Goal: Task Accomplishment & Management: Use online tool/utility

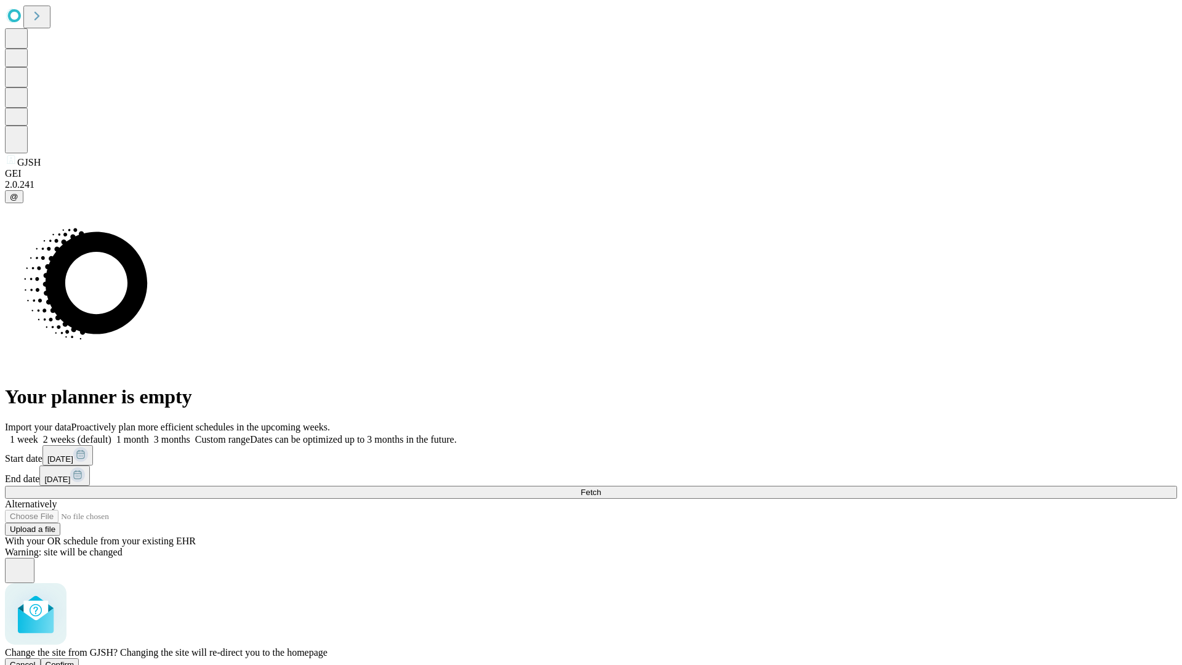
click at [75, 660] on span "Confirm" at bounding box center [60, 664] width 29 height 9
click at [38, 434] on label "1 week" at bounding box center [21, 439] width 33 height 10
click at [601, 488] on span "Fetch" at bounding box center [591, 492] width 20 height 9
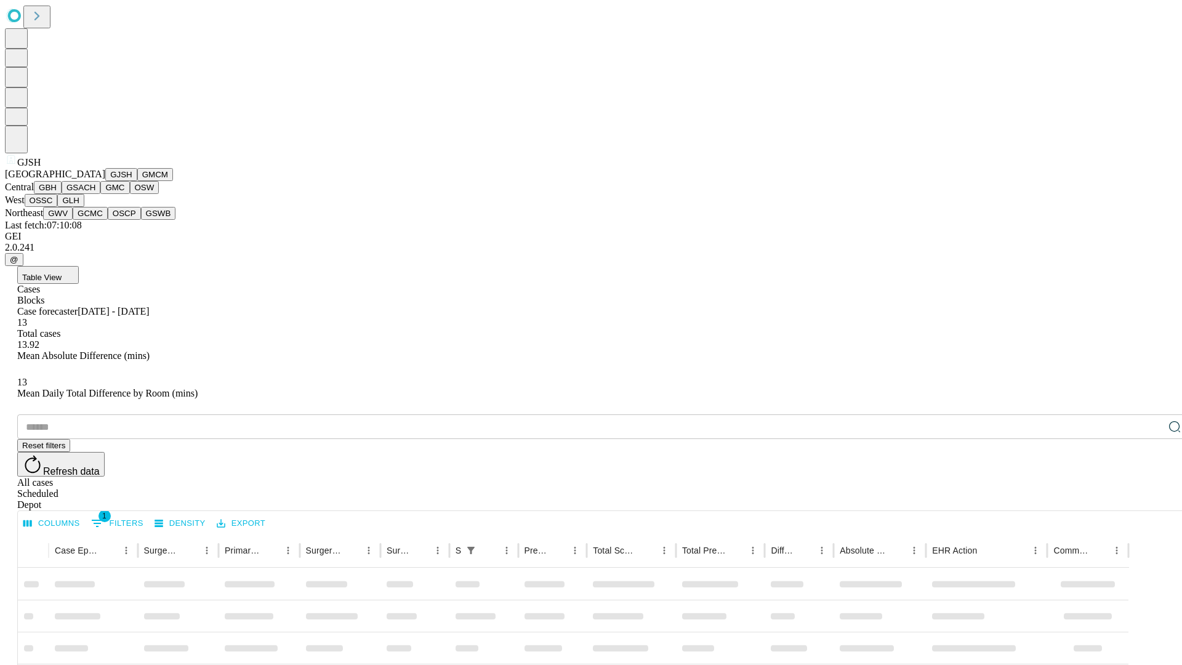
click at [137, 181] on button "GMCM" at bounding box center [155, 174] width 36 height 13
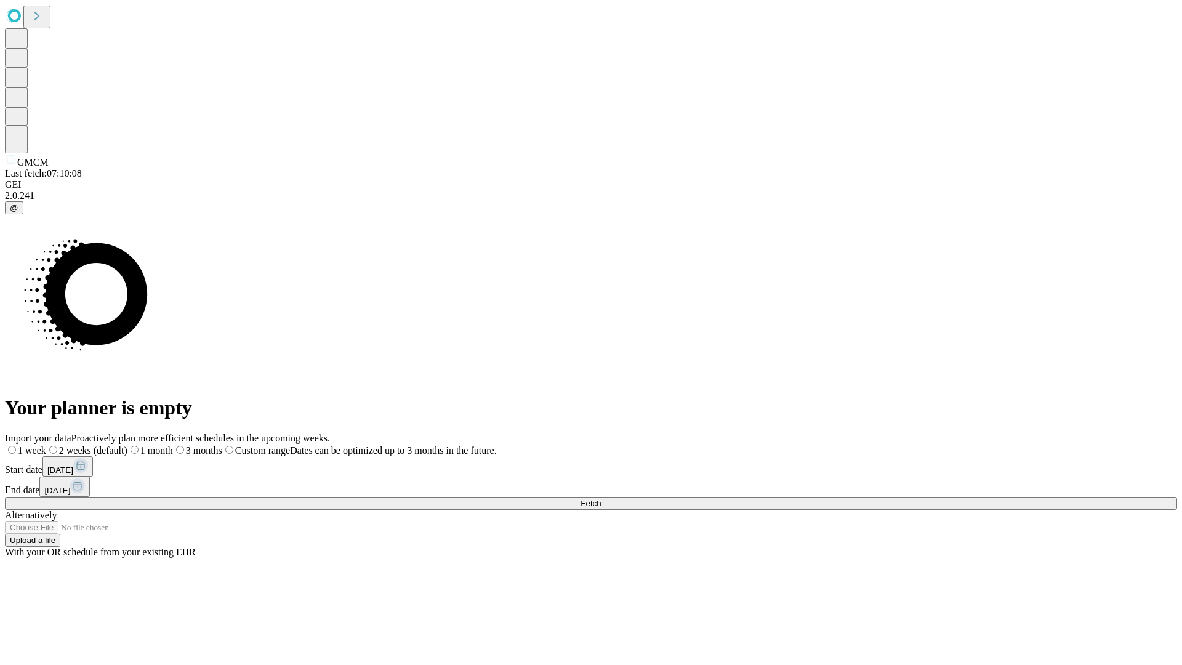
click at [46, 445] on label "1 week" at bounding box center [25, 450] width 41 height 10
click at [601, 499] on span "Fetch" at bounding box center [591, 503] width 20 height 9
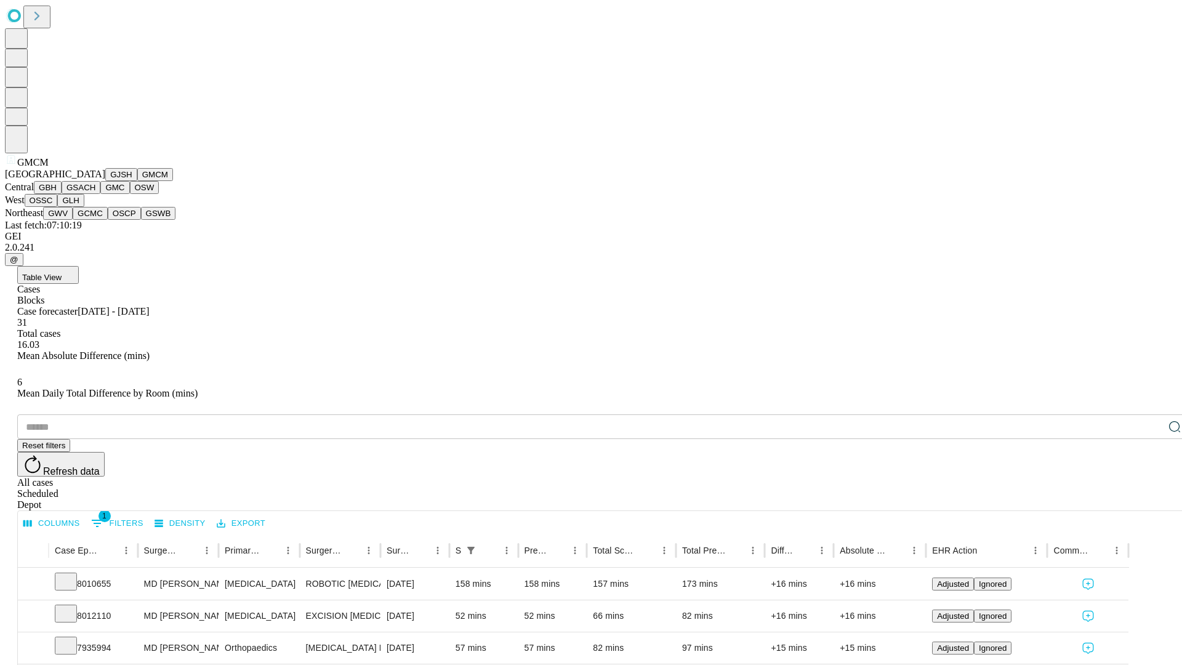
click at [62, 194] on button "GBH" at bounding box center [48, 187] width 28 height 13
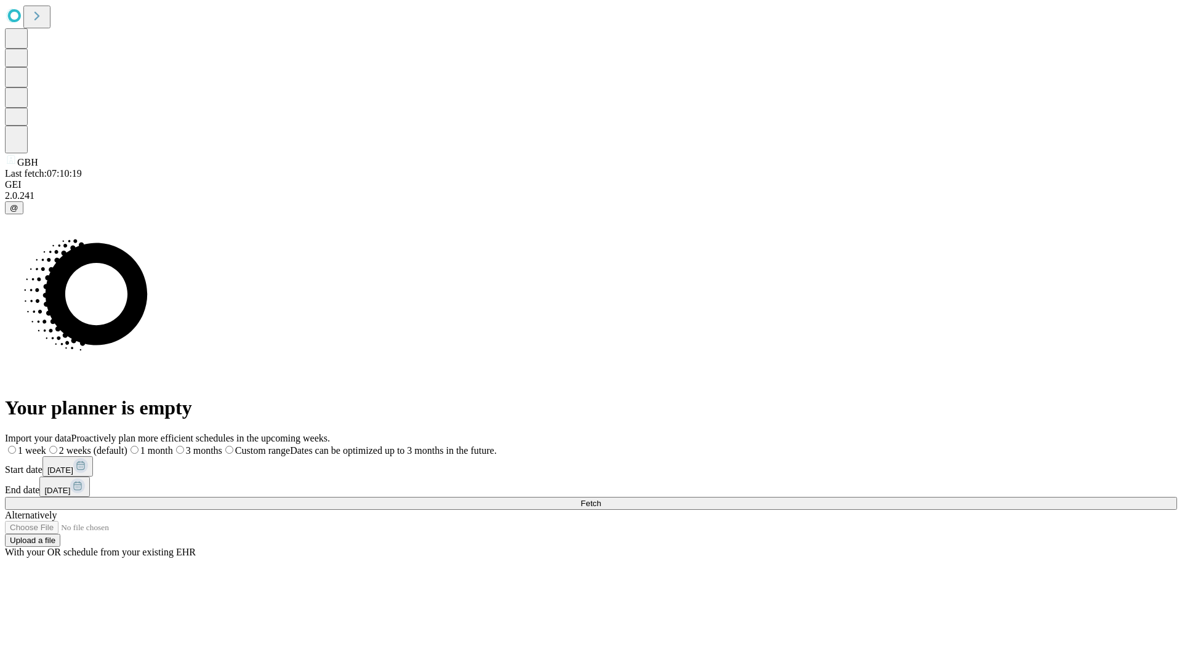
click at [46, 445] on label "1 week" at bounding box center [25, 450] width 41 height 10
click at [601, 499] on span "Fetch" at bounding box center [591, 503] width 20 height 9
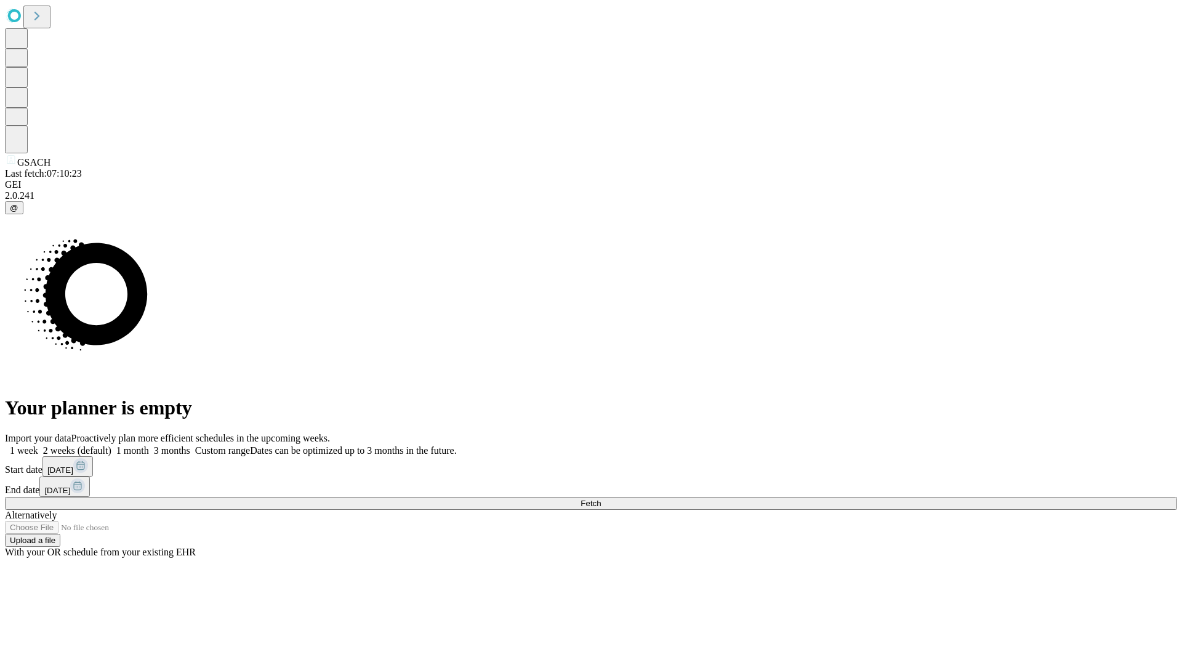
click at [38, 445] on label "1 week" at bounding box center [21, 450] width 33 height 10
click at [601, 499] on span "Fetch" at bounding box center [591, 503] width 20 height 9
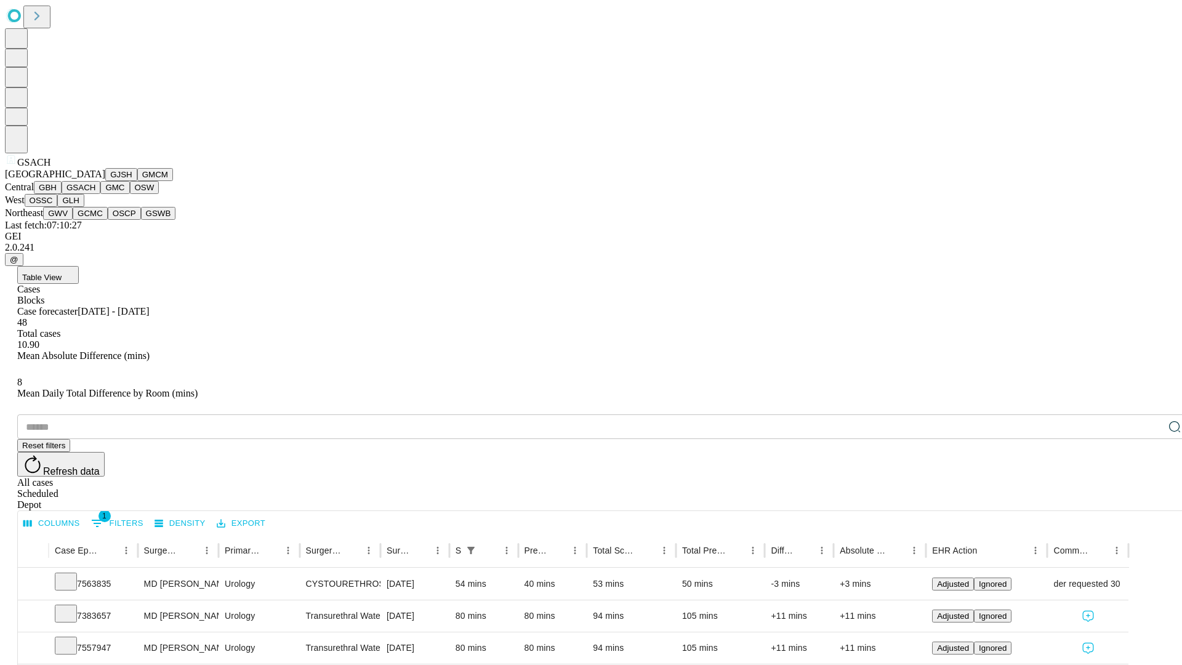
click at [100, 194] on button "GMC" at bounding box center [114, 187] width 29 height 13
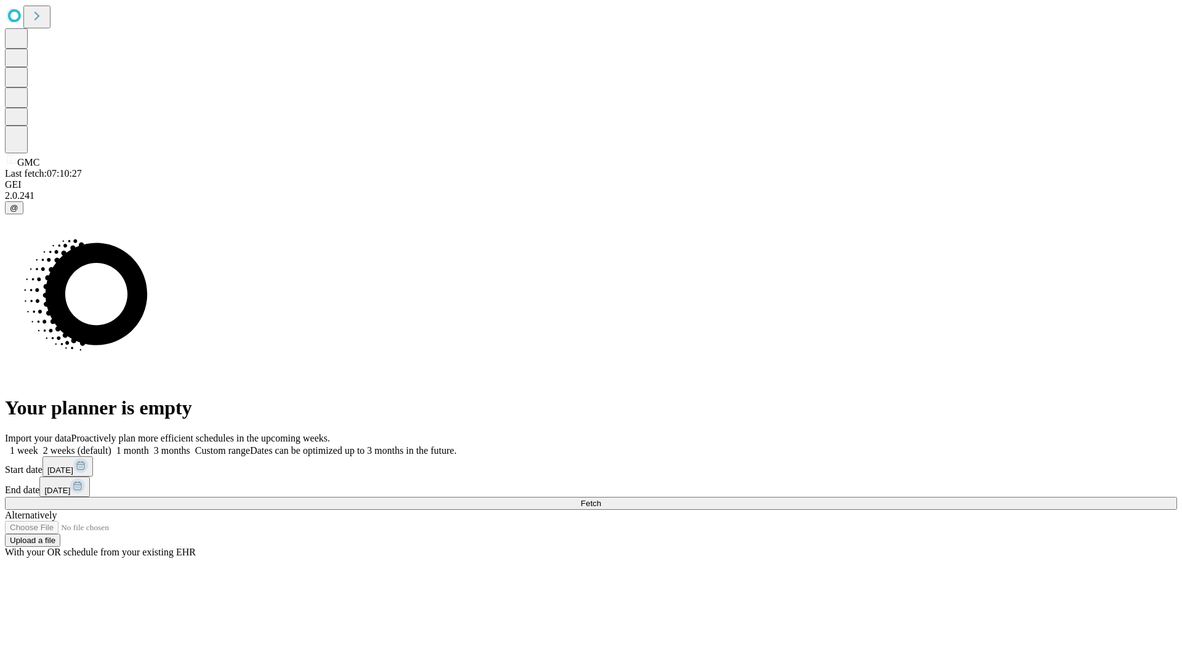
click at [38, 445] on label "1 week" at bounding box center [21, 450] width 33 height 10
click at [601, 499] on span "Fetch" at bounding box center [591, 503] width 20 height 9
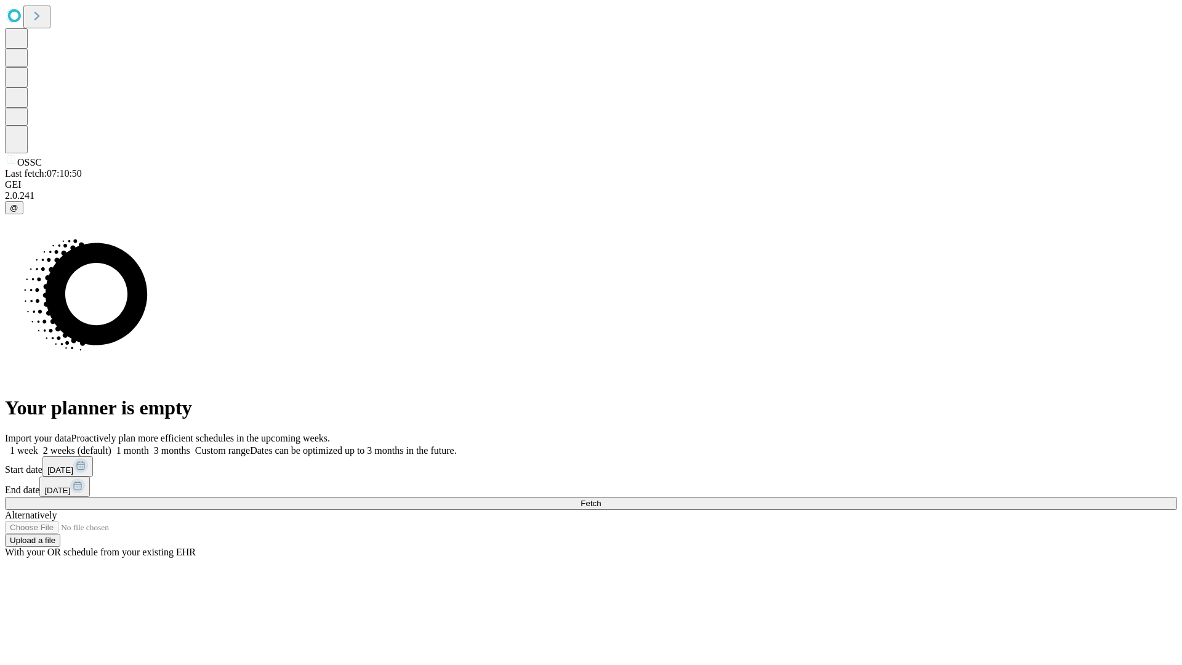
click at [38, 445] on label "1 week" at bounding box center [21, 450] width 33 height 10
click at [601, 499] on span "Fetch" at bounding box center [591, 503] width 20 height 9
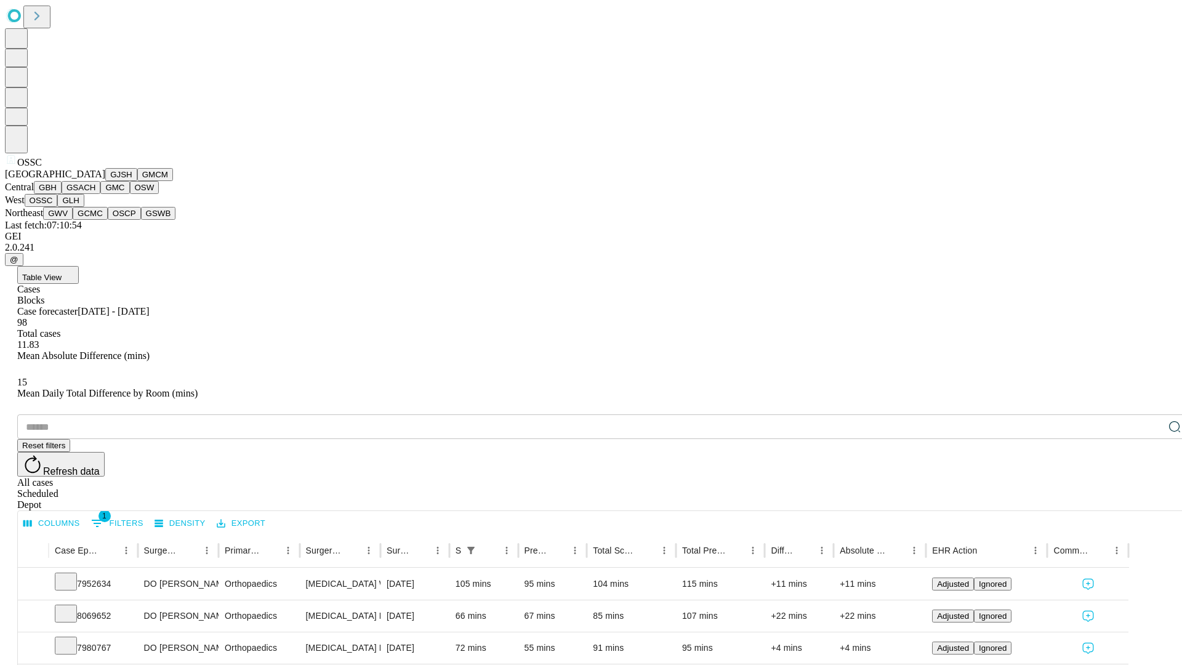
click at [84, 207] on button "GLH" at bounding box center [70, 200] width 26 height 13
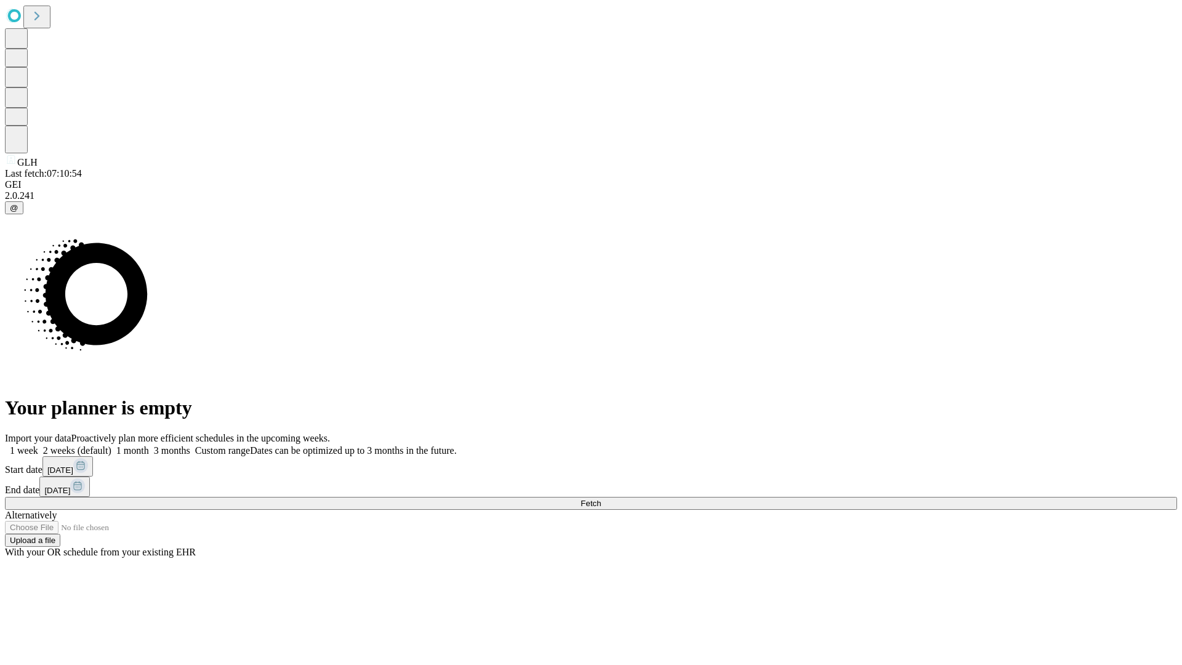
click at [601, 499] on span "Fetch" at bounding box center [591, 503] width 20 height 9
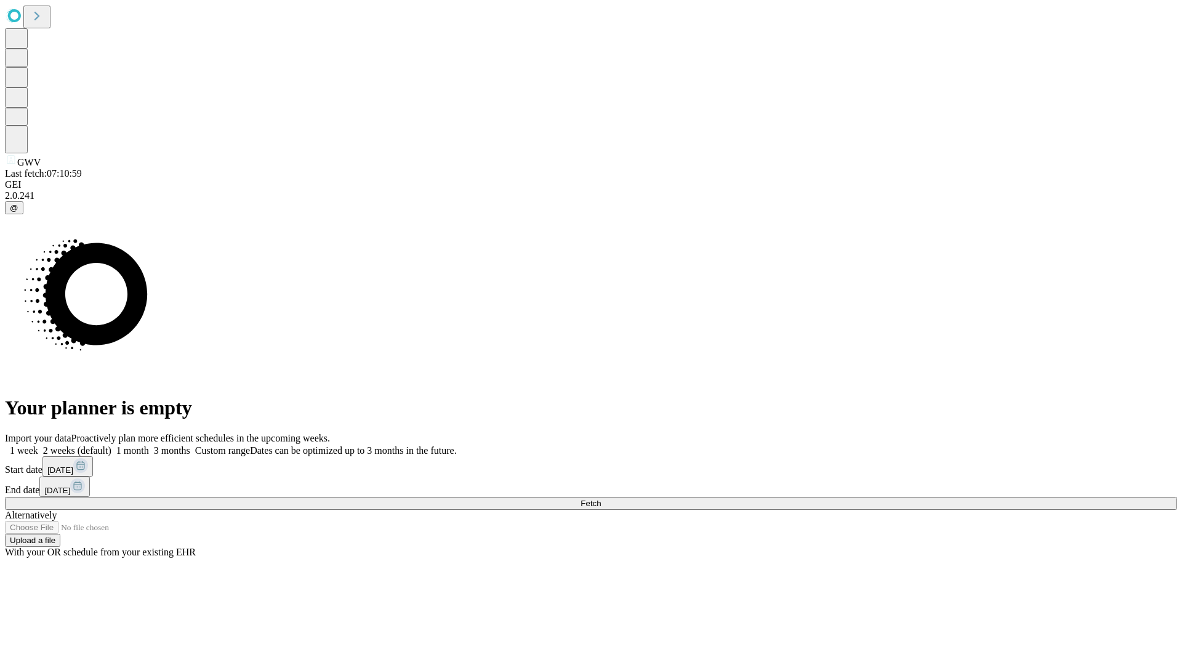
click at [38, 445] on label "1 week" at bounding box center [21, 450] width 33 height 10
click at [601, 499] on span "Fetch" at bounding box center [591, 503] width 20 height 9
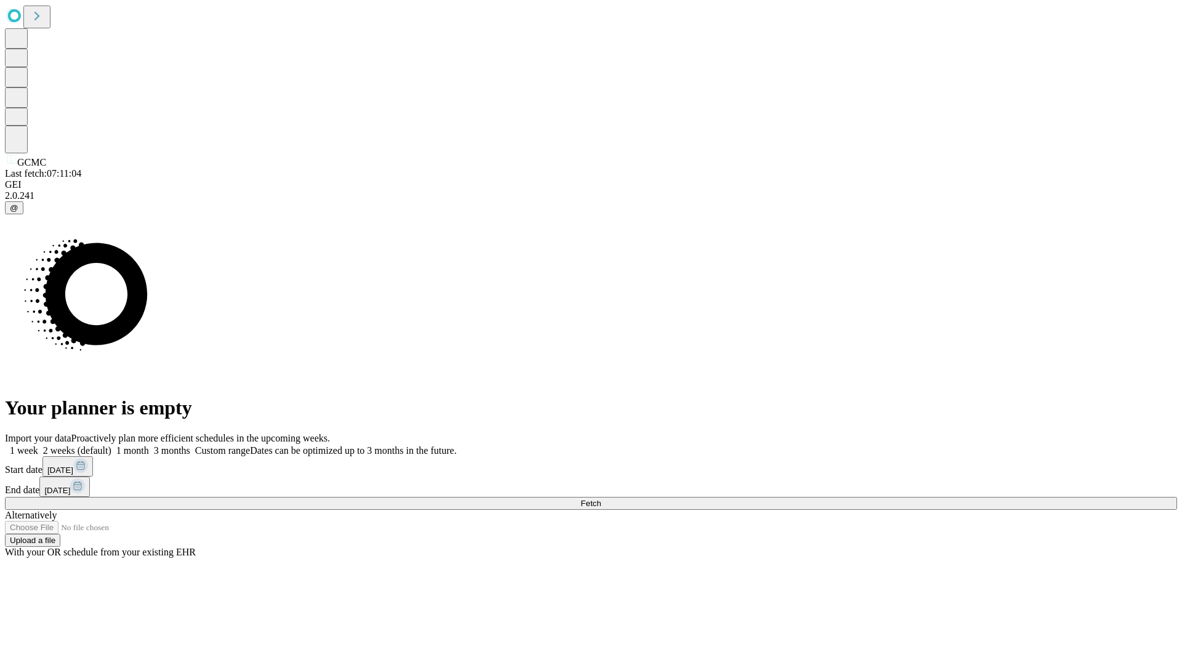
click at [601, 499] on span "Fetch" at bounding box center [591, 503] width 20 height 9
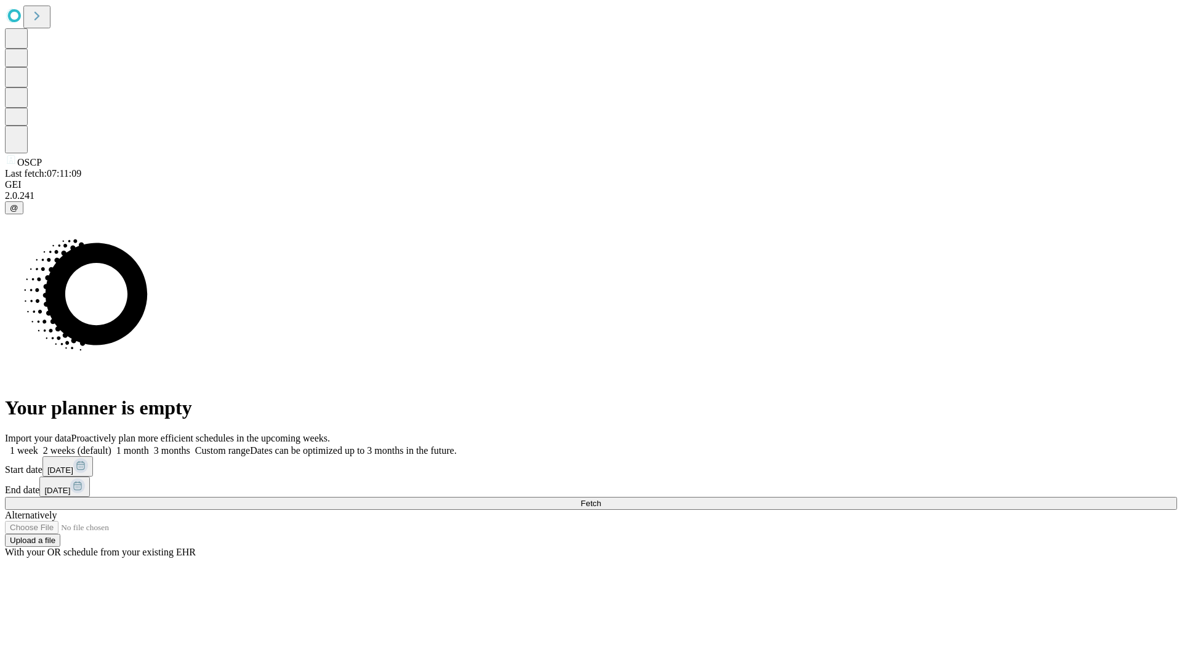
click at [38, 445] on label "1 week" at bounding box center [21, 450] width 33 height 10
click at [601, 499] on span "Fetch" at bounding box center [591, 503] width 20 height 9
